Goal: Check status: Check status

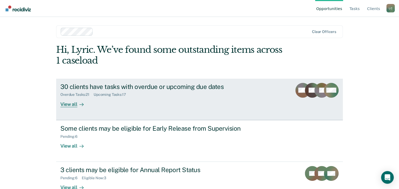
click at [206, 111] on link "30 clients have tasks with overdue or upcoming due dates Overdue Tasks : 21 Upc…" at bounding box center [199, 99] width 287 height 41
click at [153, 93] on div "Overdue Tasks : 21 Upcoming Tasks : 17" at bounding box center [152, 93] width 185 height 7
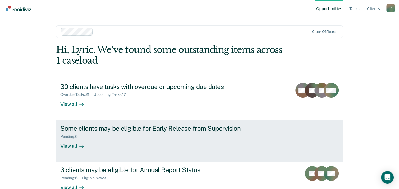
click at [139, 132] on div "Some clients may be eligible for Early Release from Supervision" at bounding box center [152, 128] width 185 height 8
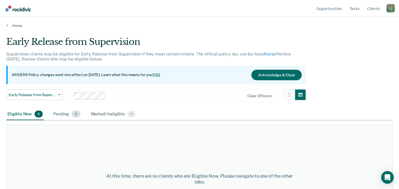
click at [68, 118] on div "Pending 6" at bounding box center [66, 114] width 29 height 12
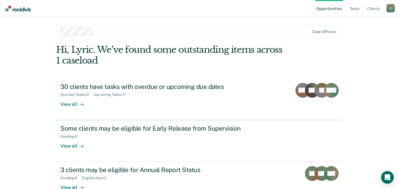
scroll to position [14, 0]
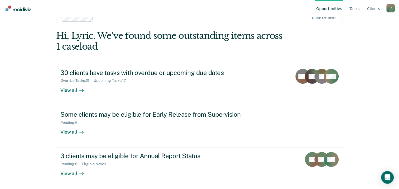
click at [176, 159] on div "Pending : 6 Eligible Now : 3" at bounding box center [152, 162] width 185 height 7
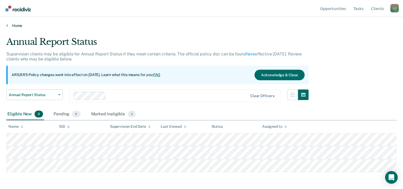
click at [13, 25] on link "Home" at bounding box center [201, 25] width 390 height 5
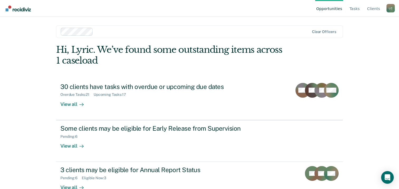
click at [81, 107] on div at bounding box center [80, 104] width 6 height 6
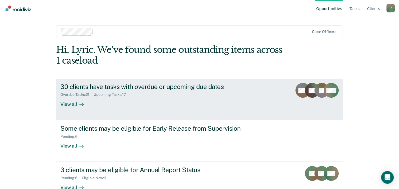
click at [177, 90] on div "30 clients have tasks with overdue or upcoming due dates" at bounding box center [152, 87] width 185 height 8
